Goal: Transaction & Acquisition: Purchase product/service

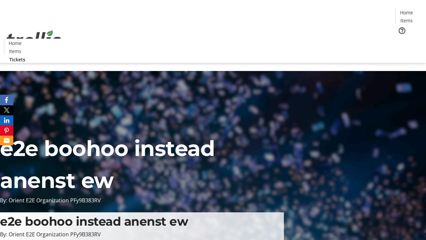
click at [401, 39] on span "Tickets" at bounding box center [409, 42] width 16 height 7
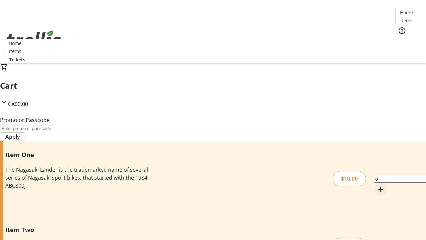
click at [377, 185] on mat-icon "Increment by one" at bounding box center [381, 189] width 8 height 8
type input "1"
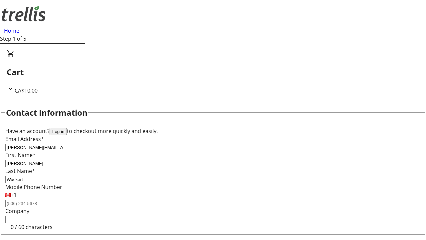
type input "Wuckert"
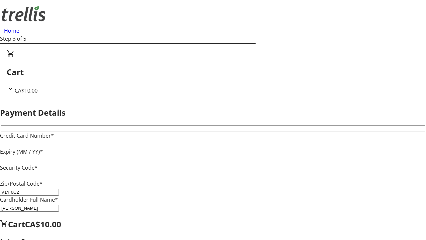
type input "V1Y 0C2"
